Goal: Information Seeking & Learning: Learn about a topic

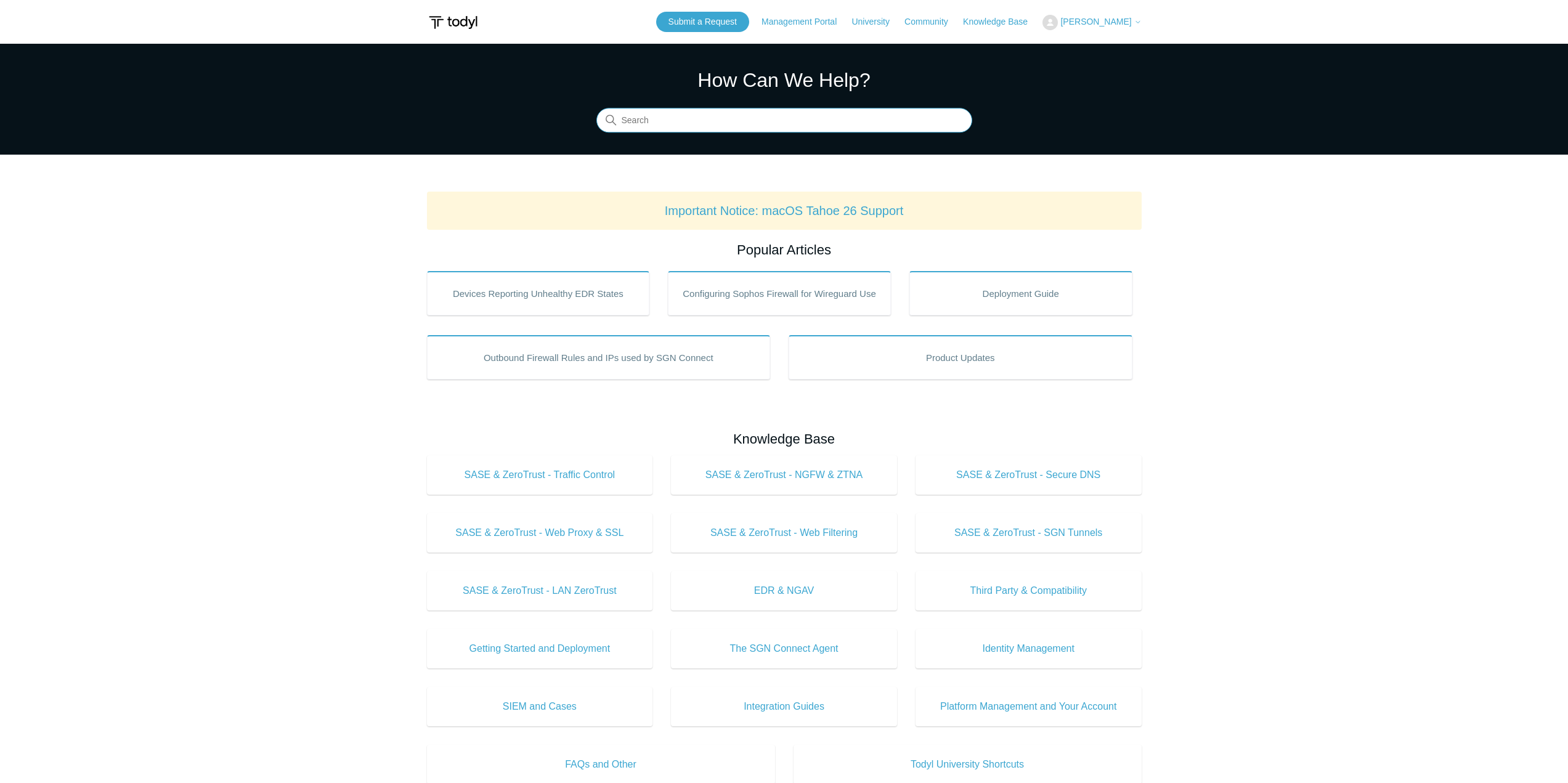
click at [718, 124] on input "Search" at bounding box center [784, 120] width 376 height 25
type input "Throttling"
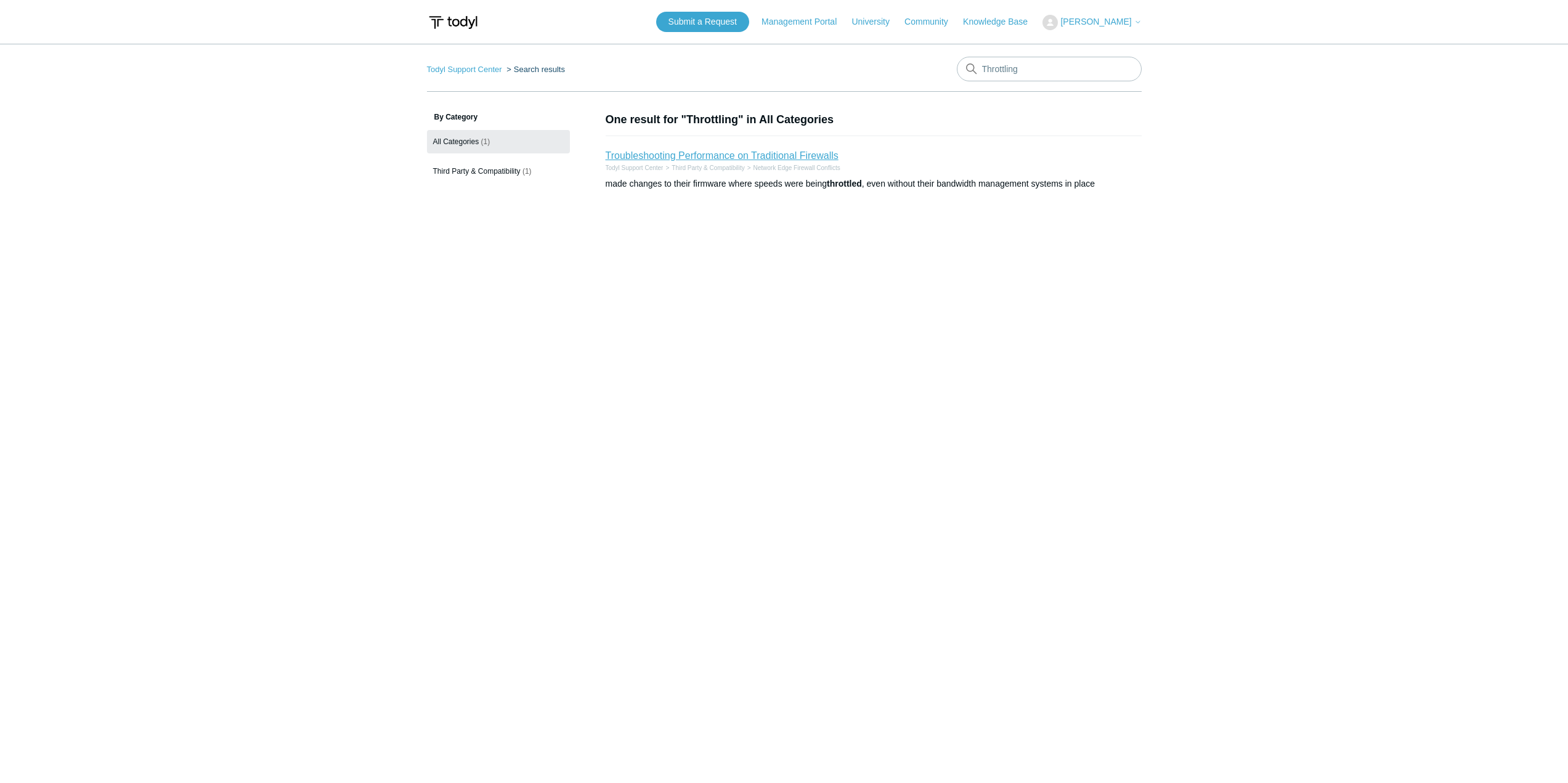
click at [737, 156] on link "Troubleshooting Performance on Traditional Firewalls" at bounding box center [722, 156] width 233 height 11
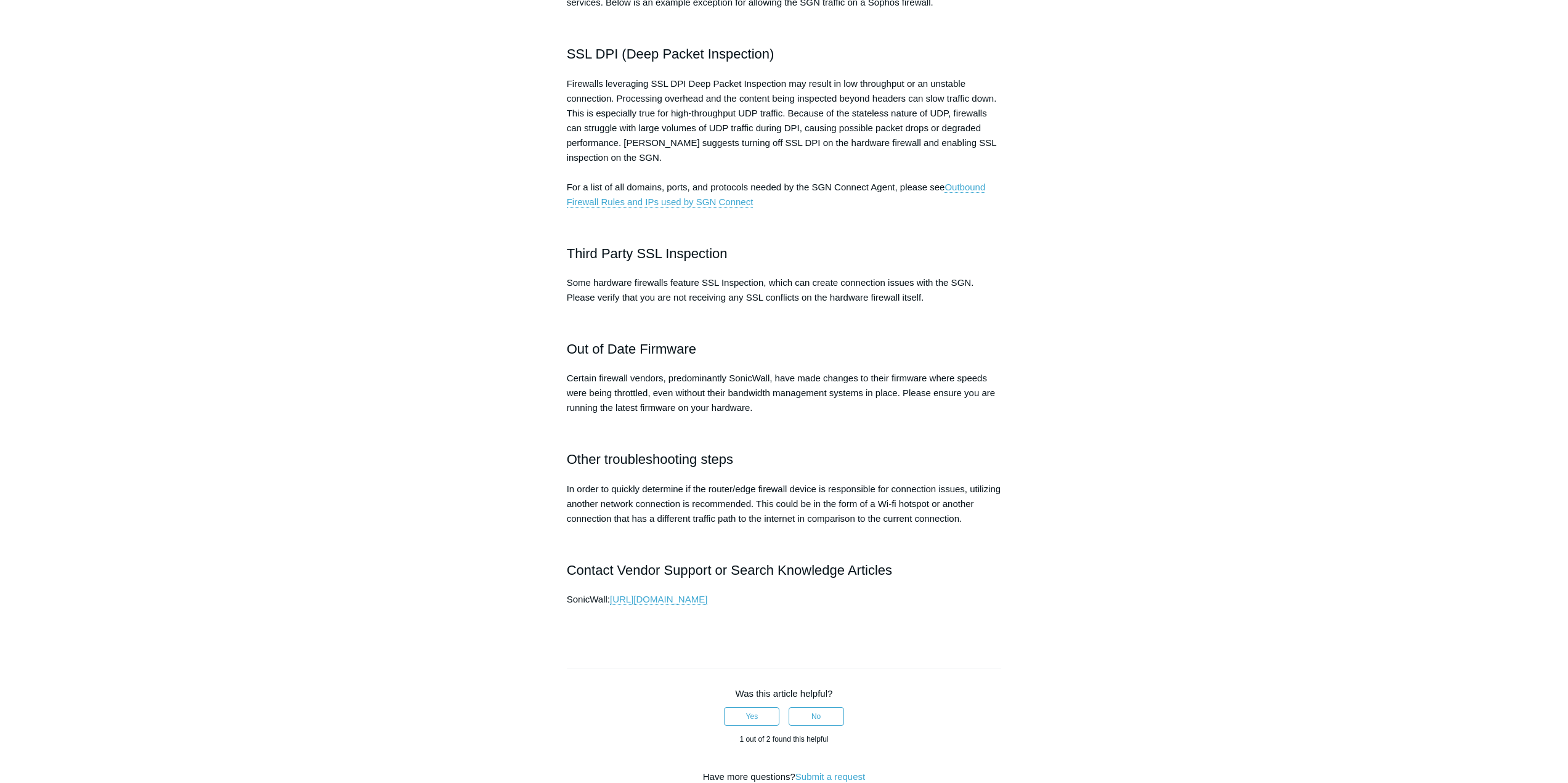
scroll to position [329, 0]
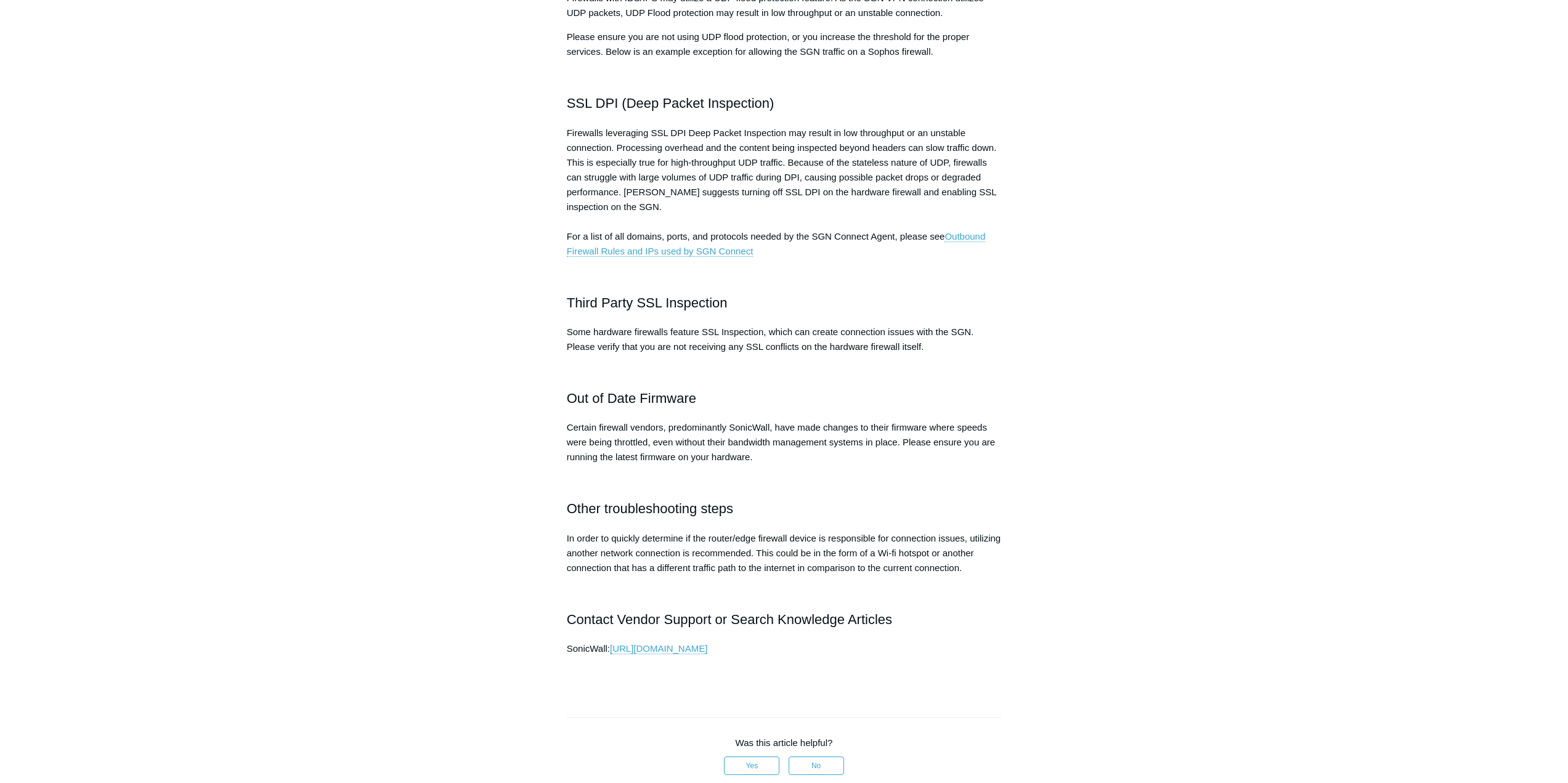
click at [39, 520] on main "Todyl Support Center Third Party & Compatibility Network Edge Firewall Conflict…" at bounding box center [784, 414] width 1568 height 1399
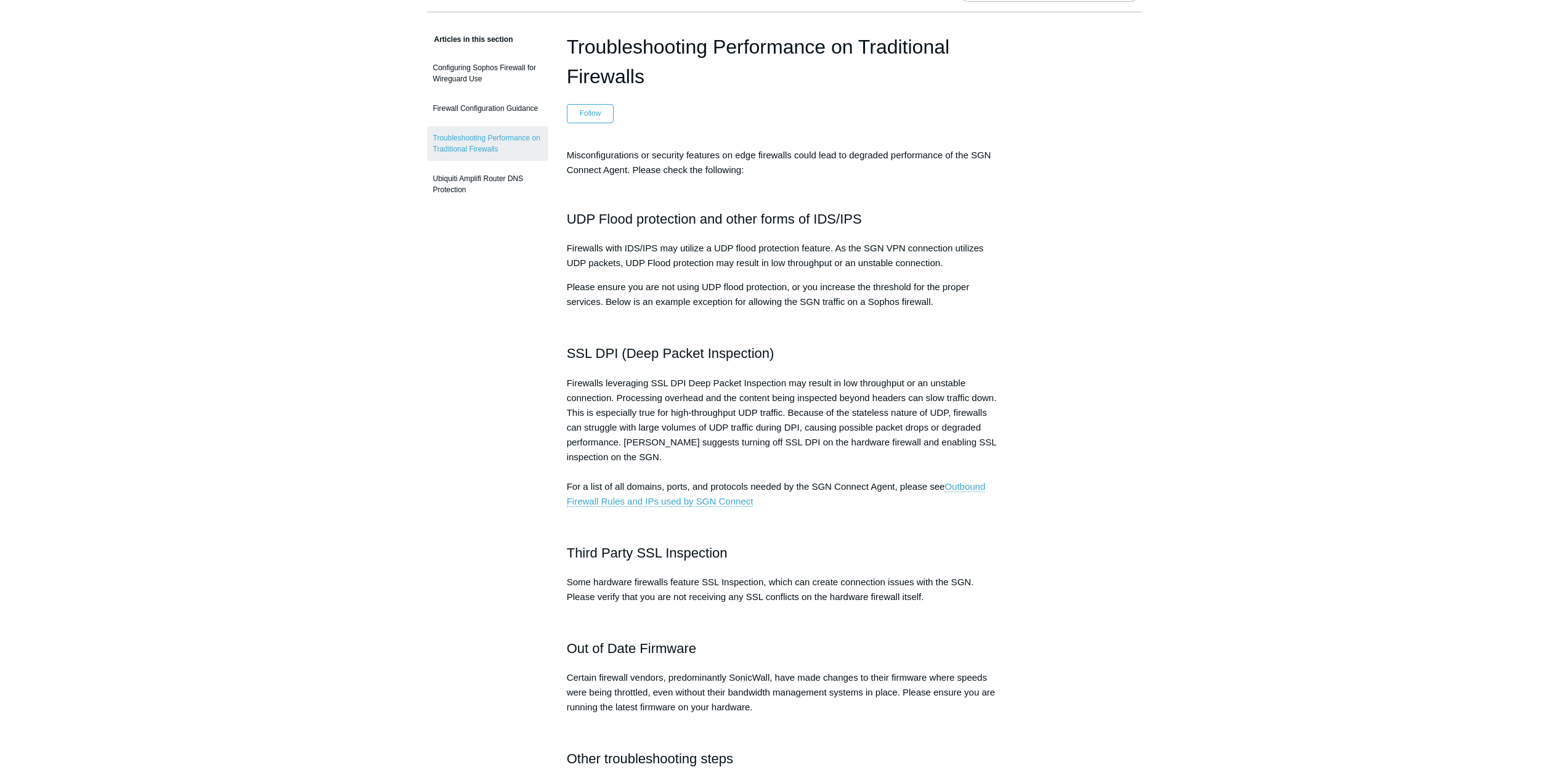
scroll to position [0, 0]
